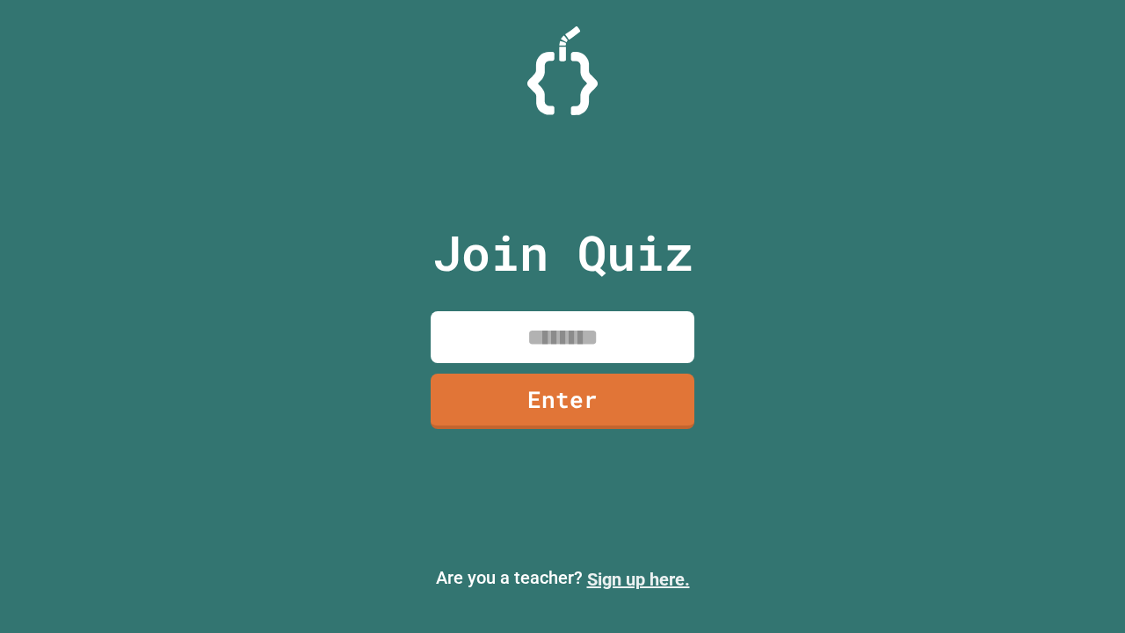
click at [638, 579] on link "Sign up here." at bounding box center [638, 579] width 103 height 21
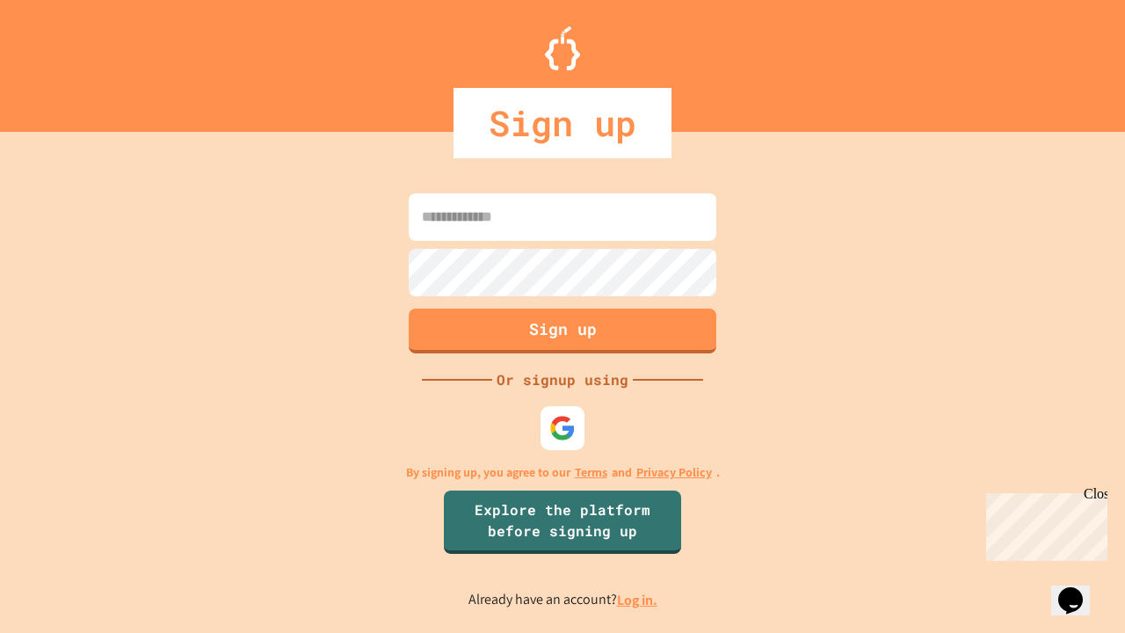
click at [638, 599] on link "Log in." at bounding box center [637, 600] width 40 height 18
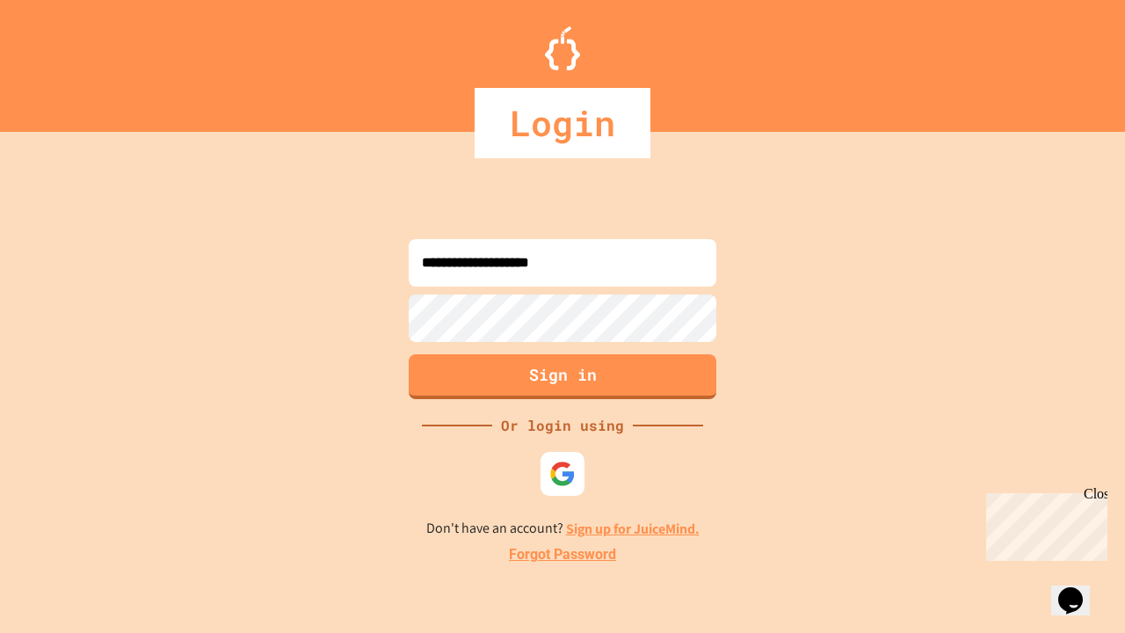
type input "**********"
